Goal: Task Accomplishment & Management: Complete application form

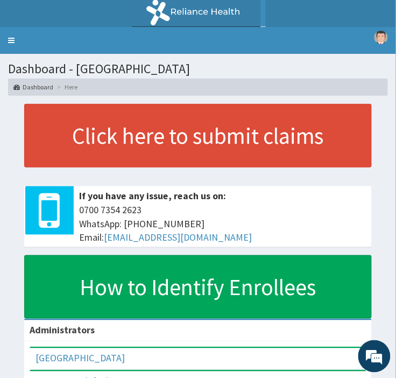
click at [11, 38] on link "Toggle navigation" at bounding box center [11, 40] width 23 height 27
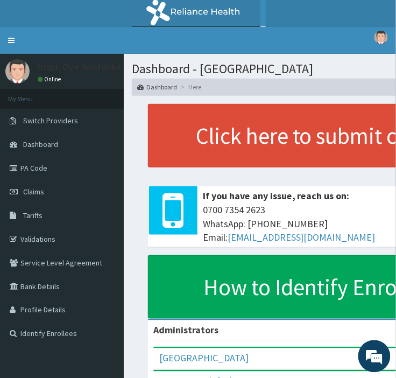
click at [30, 170] on link "PA Code" at bounding box center [62, 168] width 124 height 24
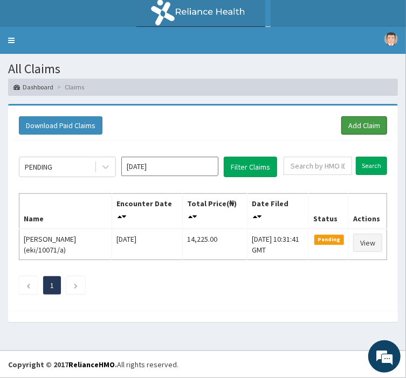
click at [359, 127] on link "Add Claim" at bounding box center [364, 125] width 46 height 18
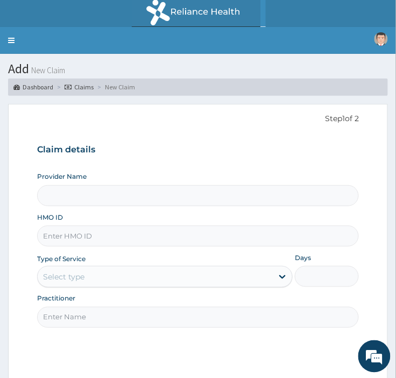
click at [151, 203] on input "Provider Name" at bounding box center [198, 195] width 322 height 21
click at [114, 196] on input "Provider Name" at bounding box center [198, 195] width 322 height 21
type input "[GEOGRAPHIC_DATA]"
click at [111, 233] on input "HMO ID" at bounding box center [198, 236] width 322 height 21
click at [107, 236] on input "HMO ID" at bounding box center [198, 236] width 322 height 21
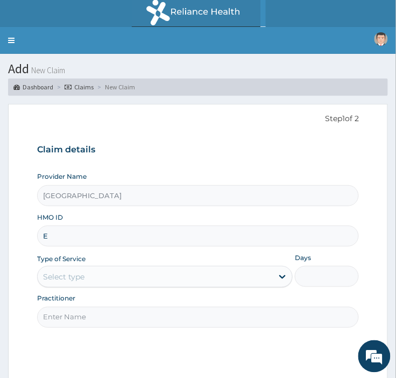
click at [66, 234] on input "E" at bounding box center [198, 236] width 322 height 21
click at [94, 239] on input "E" at bounding box center [198, 236] width 322 height 21
click at [104, 240] on input "EKI/1" at bounding box center [198, 236] width 322 height 21
type input "eki/10334/b"
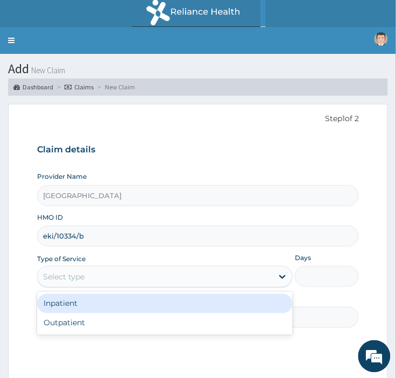
click at [149, 324] on div "Outpatient" at bounding box center [165, 322] width 256 height 19
type input "1"
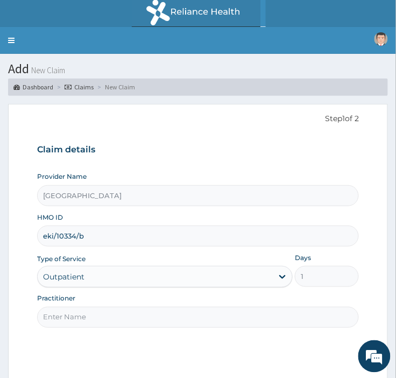
click at [164, 319] on input "Practitioner" at bounding box center [198, 317] width 322 height 21
type input "[PERSON_NAME]"
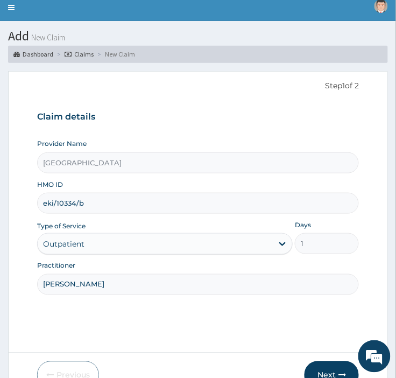
scroll to position [88, 0]
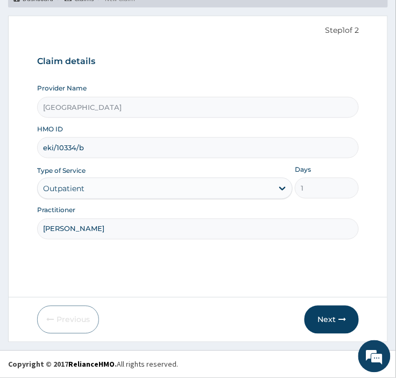
click at [329, 318] on button "Next" at bounding box center [332, 320] width 54 height 28
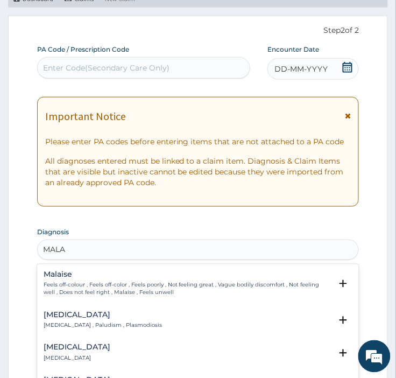
type input "MALAR"
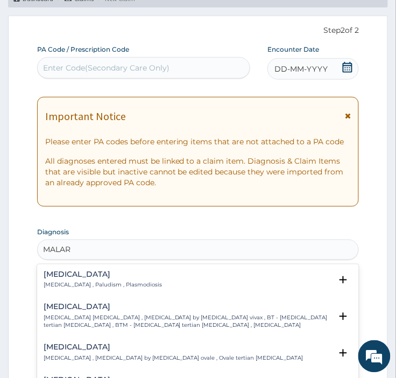
click at [198, 285] on div "[MEDICAL_DATA] [MEDICAL_DATA] , Paludism , Plasmodiosis" at bounding box center [198, 280] width 309 height 19
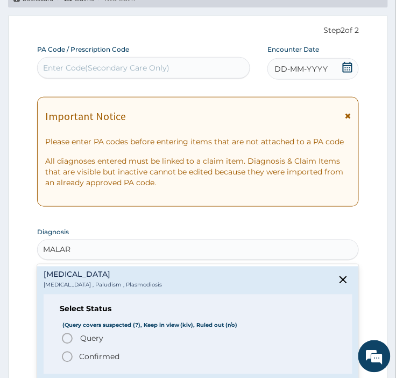
click at [170, 359] on span "Confirmed" at bounding box center [199, 357] width 276 height 13
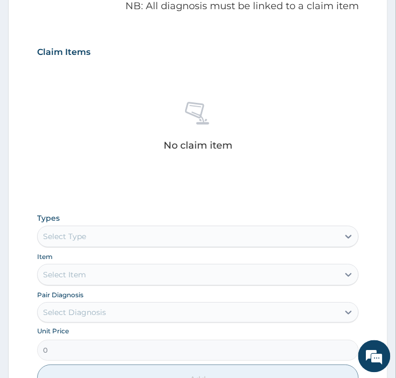
scroll to position [374, 0]
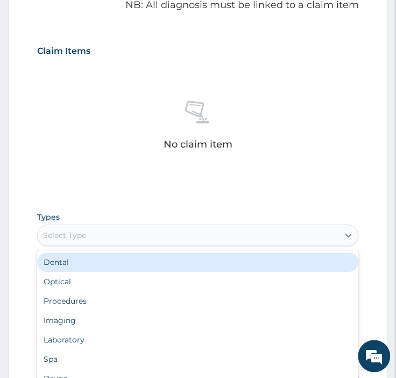
click at [92, 346] on div "Laboratory" at bounding box center [198, 339] width 322 height 19
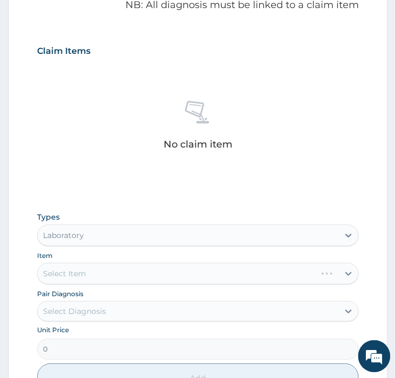
click at [171, 274] on div "Select Item" at bounding box center [198, 274] width 322 height 22
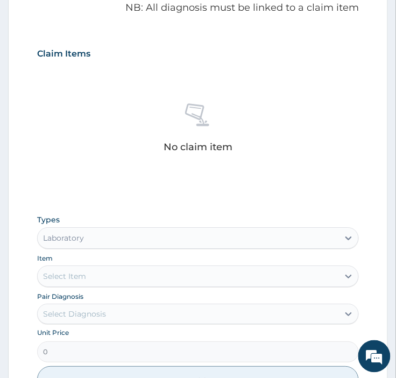
scroll to position [367, 0]
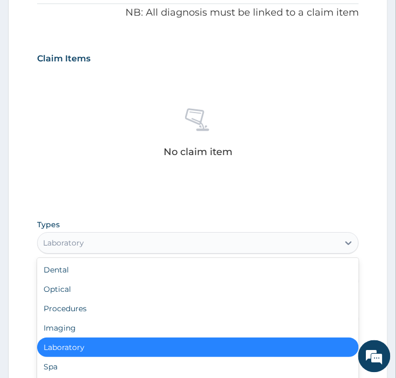
click at [130, 309] on div "Procedures" at bounding box center [198, 308] width 322 height 19
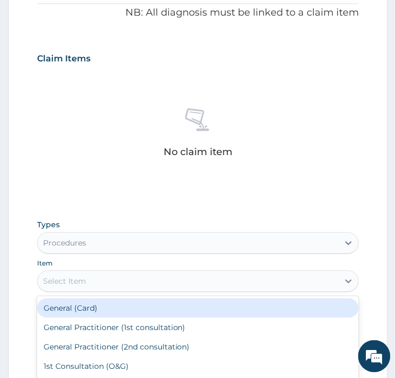
click at [184, 350] on div "General Practitioner (2nd consultation)" at bounding box center [198, 346] width 322 height 19
type input "2500"
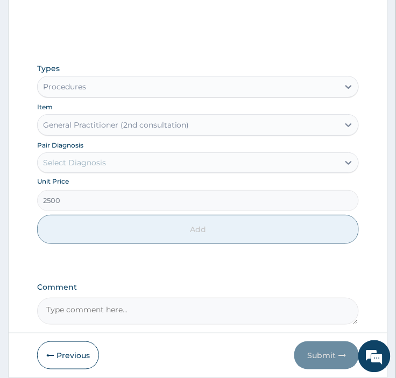
scroll to position [558, 0]
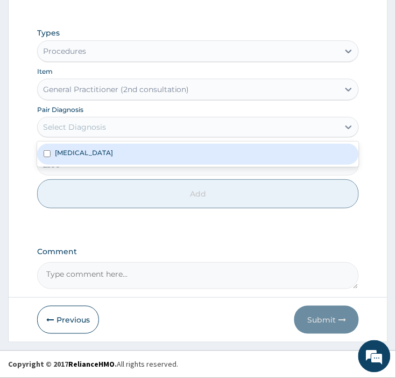
click at [138, 159] on div "[MEDICAL_DATA]" at bounding box center [198, 154] width 322 height 20
checkbox input "true"
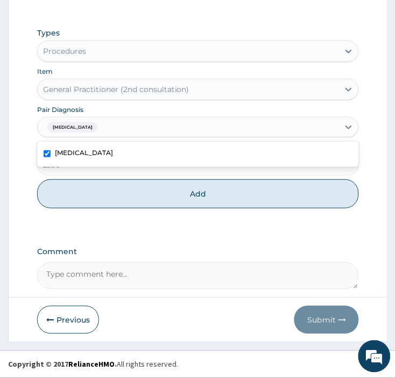
click at [204, 201] on button "Add" at bounding box center [198, 193] width 322 height 29
type input "0"
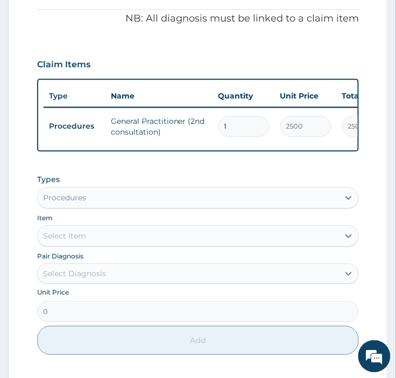
scroll to position [362, 0]
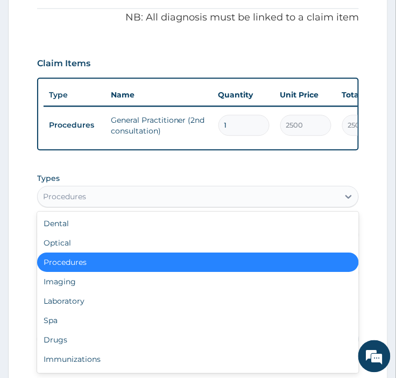
click at [108, 306] on div "Laboratory" at bounding box center [198, 300] width 322 height 19
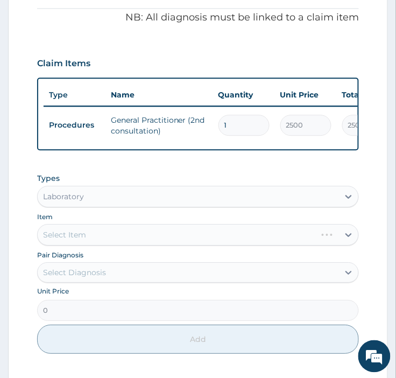
click at [160, 240] on div "Select Item" at bounding box center [198, 235] width 322 height 22
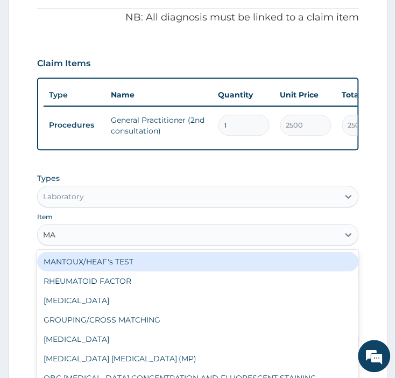
type input "MAL"
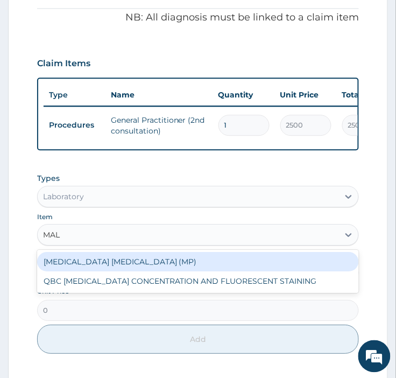
click at [302, 267] on div "[MEDICAL_DATA] [MEDICAL_DATA] (MP)" at bounding box center [198, 261] width 322 height 19
type input "1400"
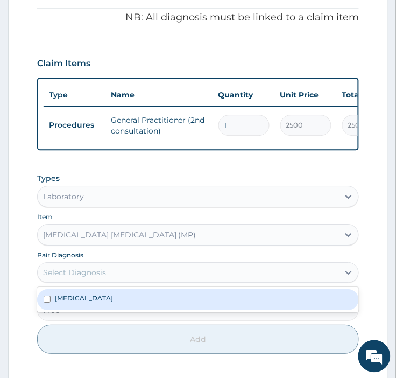
click at [46, 303] on input "checkbox" at bounding box center [47, 299] width 7 height 7
checkbox input "true"
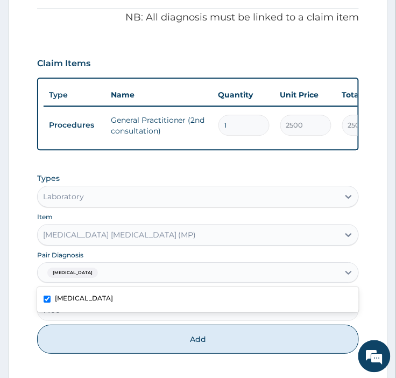
click at [220, 352] on button "Add" at bounding box center [198, 339] width 322 height 29
type input "0"
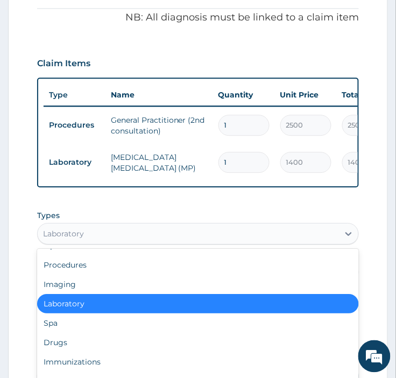
scroll to position [36, 0]
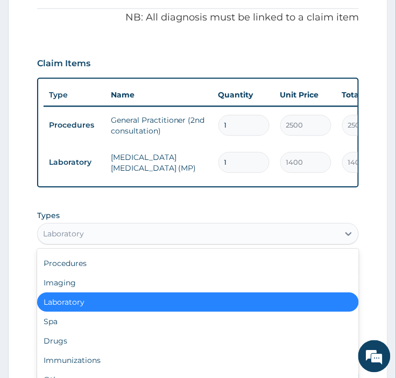
click at [106, 350] on div "Drugs" at bounding box center [198, 340] width 322 height 19
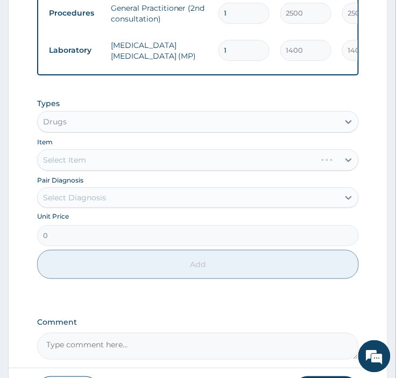
scroll to position [483, 0]
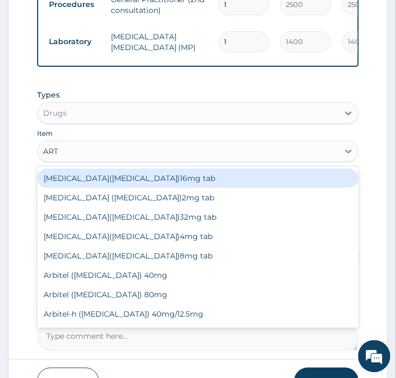
type input "ARTE"
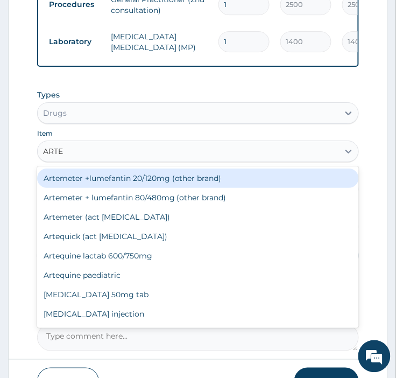
click at [214, 207] on div "Artemeter + lumefantin 80/480mg (other brand)" at bounding box center [198, 197] width 322 height 19
type input "192"
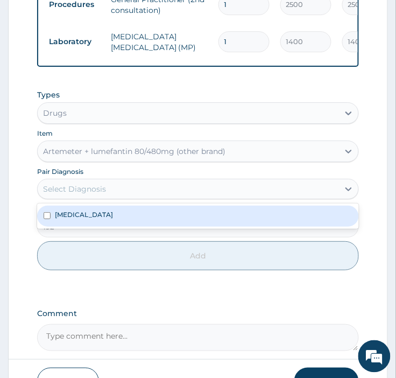
click at [117, 226] on div "[MEDICAL_DATA]" at bounding box center [198, 216] width 322 height 20
checkbox input "true"
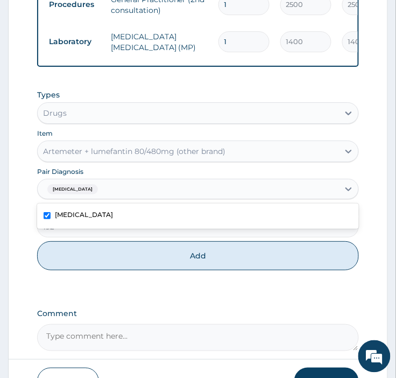
click at [163, 268] on button "Add" at bounding box center [198, 255] width 322 height 29
type input "0"
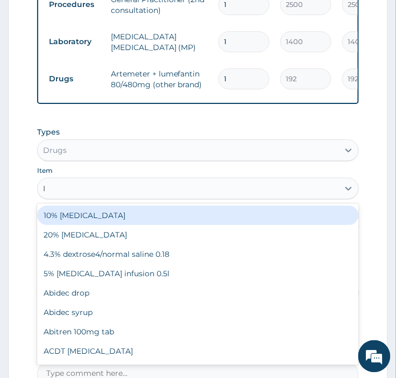
type input "IB"
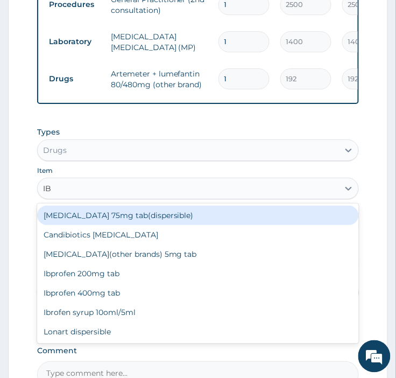
click at [132, 299] on div "Ibprofen 400mg tab" at bounding box center [198, 292] width 322 height 19
type input "20"
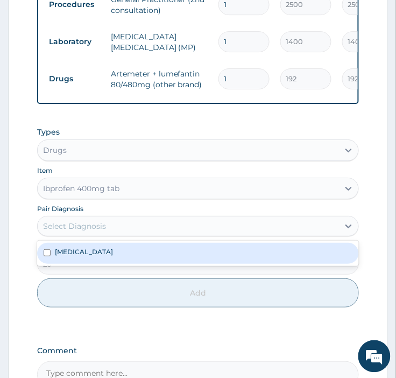
click at [46, 256] on input "checkbox" at bounding box center [47, 252] width 7 height 7
checkbox input "true"
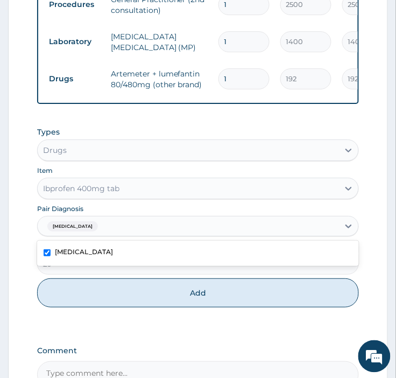
click at [174, 308] on button "Add" at bounding box center [198, 292] width 322 height 29
type input "0"
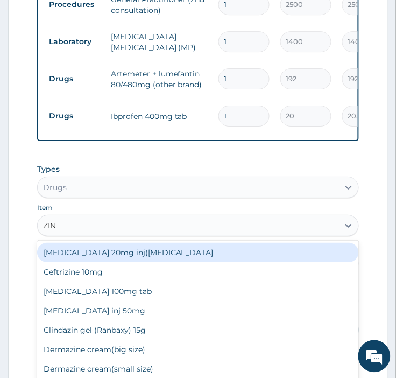
type input "ZINC"
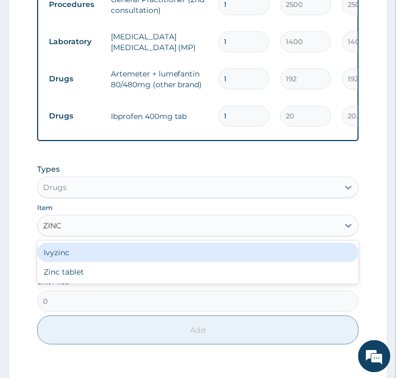
click at [144, 282] on div "Zinc tablet" at bounding box center [198, 271] width 322 height 19
type input "50.4"
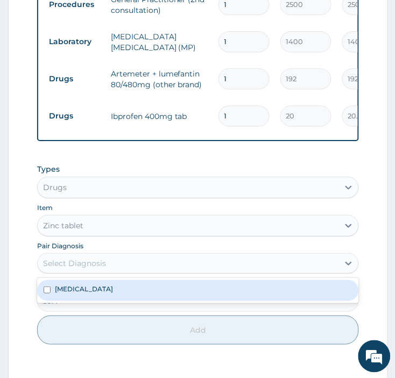
click at [65, 294] on label "[MEDICAL_DATA]" at bounding box center [84, 288] width 58 height 9
checkbox input "true"
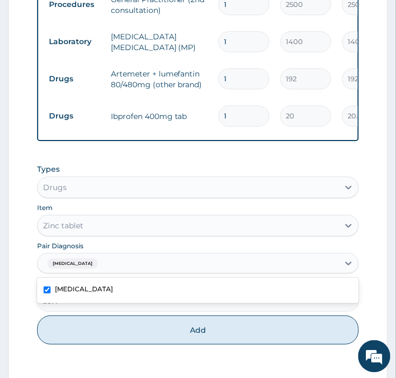
click at [173, 337] on button "Add" at bounding box center [198, 330] width 322 height 29
type input "0"
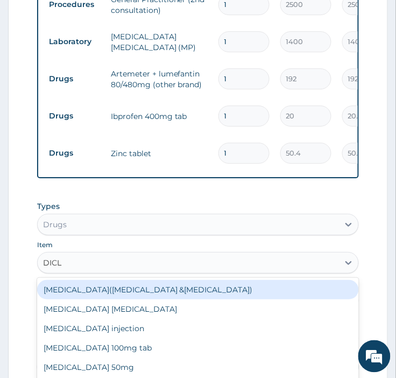
type input "DICLO"
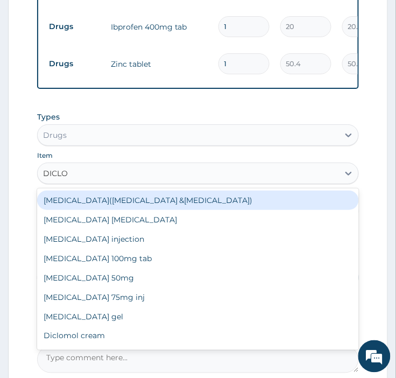
scroll to position [583, 0]
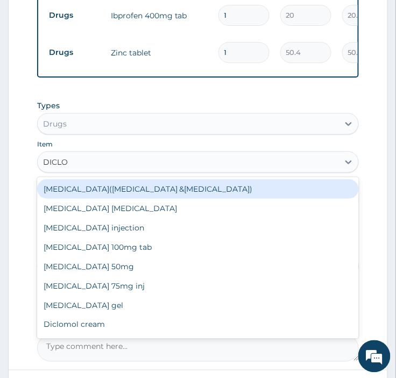
click at [125, 315] on div "[MEDICAL_DATA] gel" at bounding box center [198, 305] width 322 height 19
type input "1116"
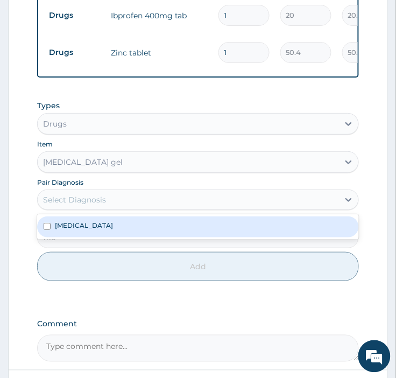
click at [174, 237] on div "[MEDICAL_DATA]" at bounding box center [198, 226] width 322 height 20
checkbox input "true"
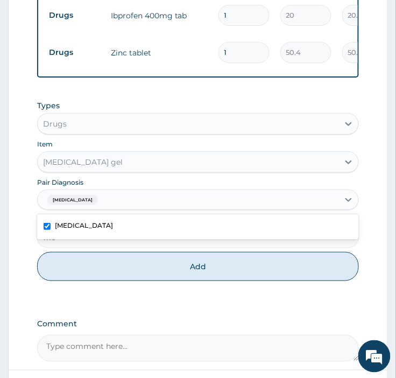
click at [198, 281] on button "Add" at bounding box center [198, 266] width 322 height 29
type input "0"
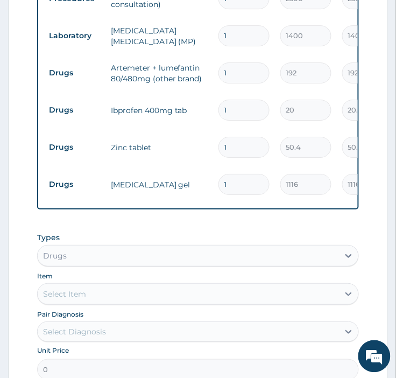
scroll to position [479, 0]
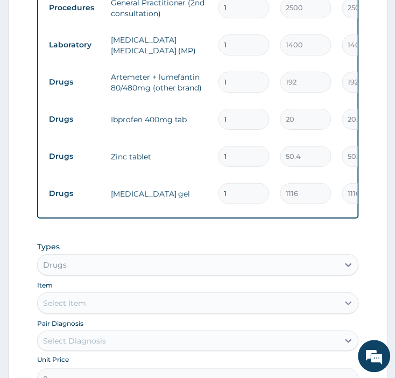
click at [230, 79] on input "1" at bounding box center [244, 82] width 51 height 21
type input "0.00"
type input "6"
type input "1152.00"
type input "6"
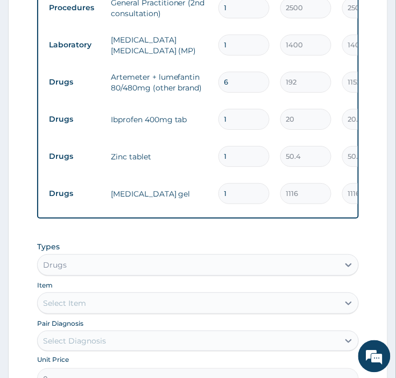
click at [235, 124] on input "1" at bounding box center [244, 119] width 51 height 21
type input "10"
type input "200.00"
type input "10"
click at [234, 157] on input "1" at bounding box center [244, 156] width 51 height 21
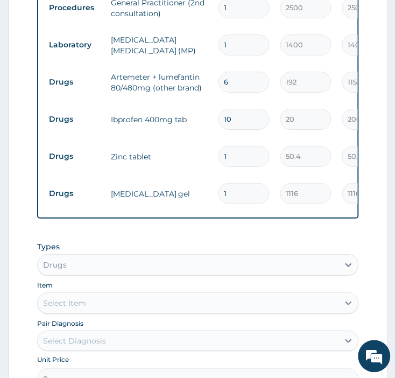
type input "0.00"
type input "5"
type input "252.00"
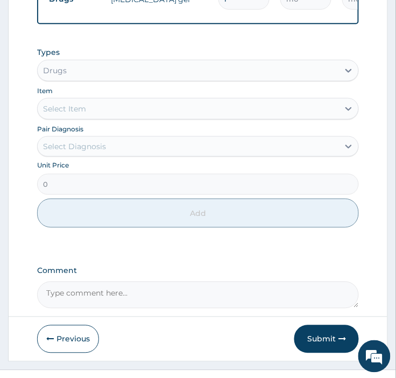
scroll to position [702, 0]
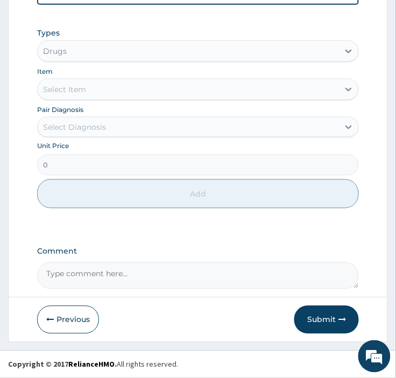
type input "5"
click at [110, 277] on textarea "Comment" at bounding box center [198, 275] width 322 height 27
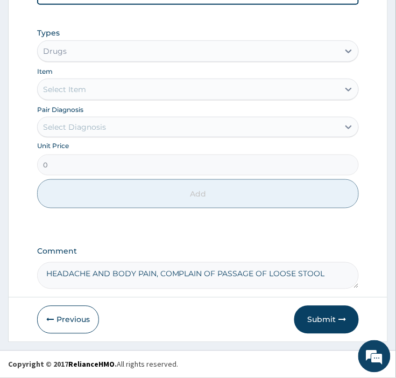
type textarea "HEADACHE AND BODY PAIN, COMPLAIN OF PASSAGE OF LOOSE STOOL"
click at [329, 311] on button "Submit" at bounding box center [327, 320] width 65 height 28
click at [323, 318] on button "Submit" at bounding box center [327, 320] width 65 height 28
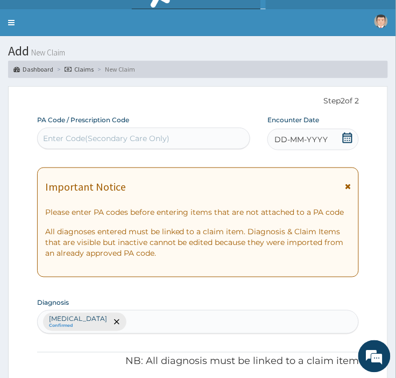
scroll to position [0, 0]
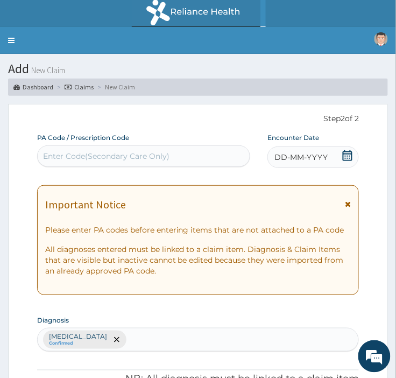
click at [310, 153] on span "DD-MM-YYYY" at bounding box center [301, 157] width 53 height 11
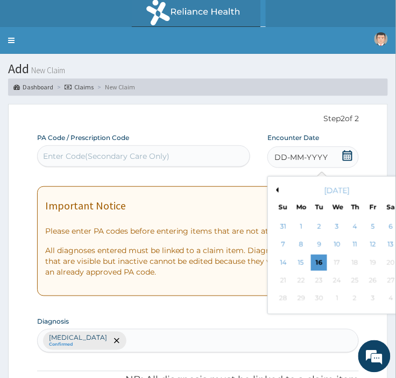
click at [320, 260] on div "16" at bounding box center [320, 263] width 16 height 16
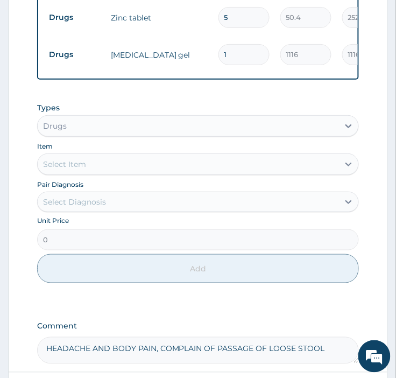
scroll to position [702, 0]
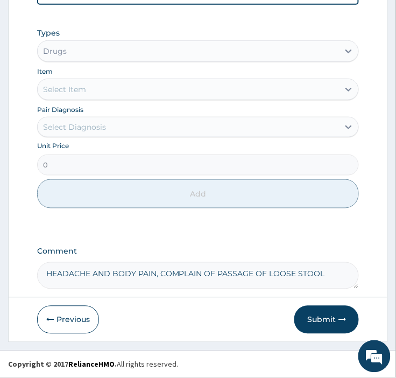
click at [325, 319] on button "Submit" at bounding box center [327, 320] width 65 height 28
